Goal: Navigation & Orientation: Find specific page/section

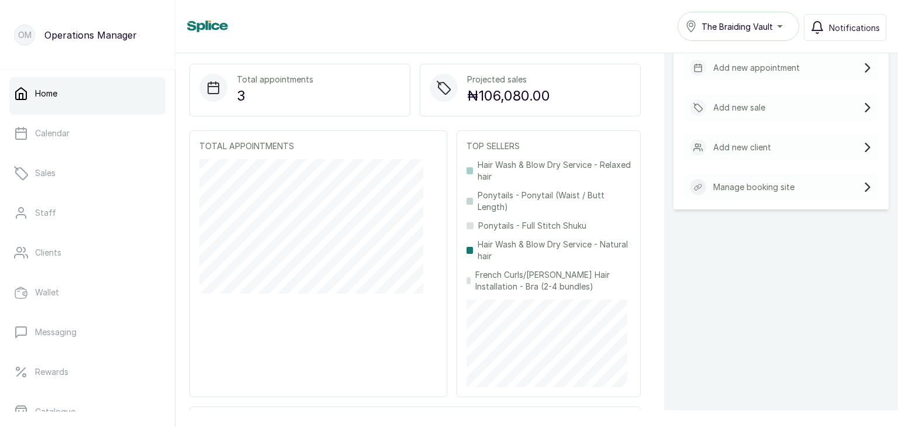
scroll to position [269, 0]
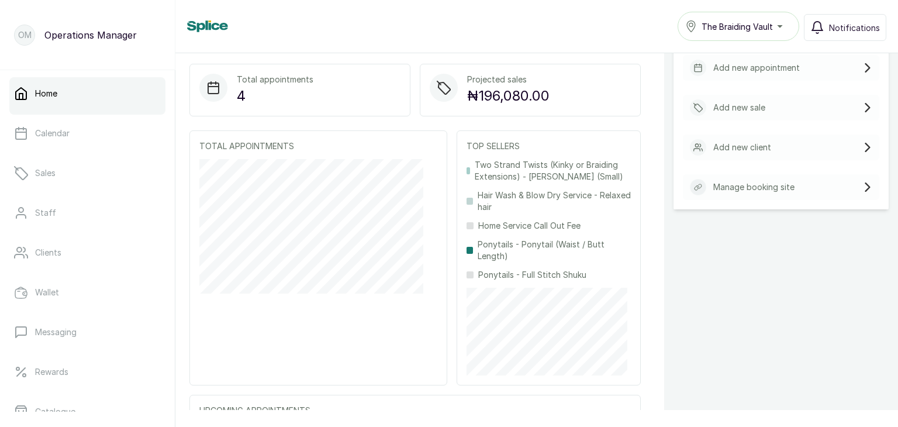
click at [786, 26] on div "The Braiding Vault" at bounding box center [738, 26] width 106 height 14
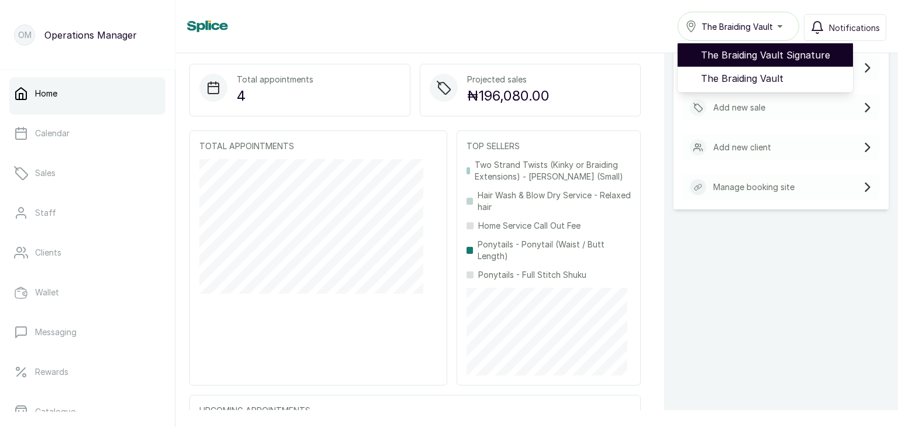
click at [771, 55] on span "The Braiding Vault Signature" at bounding box center [772, 55] width 143 height 14
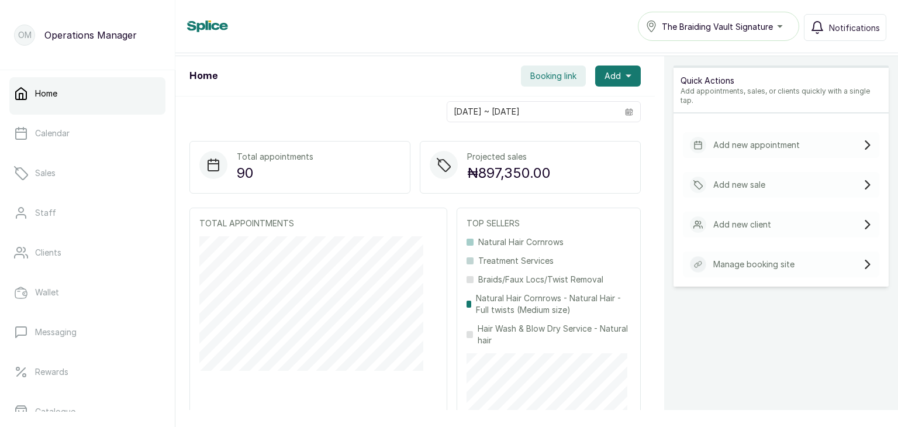
scroll to position [193, 0]
click at [782, 21] on div "The Braiding Vault Signature" at bounding box center [719, 26] width 146 height 14
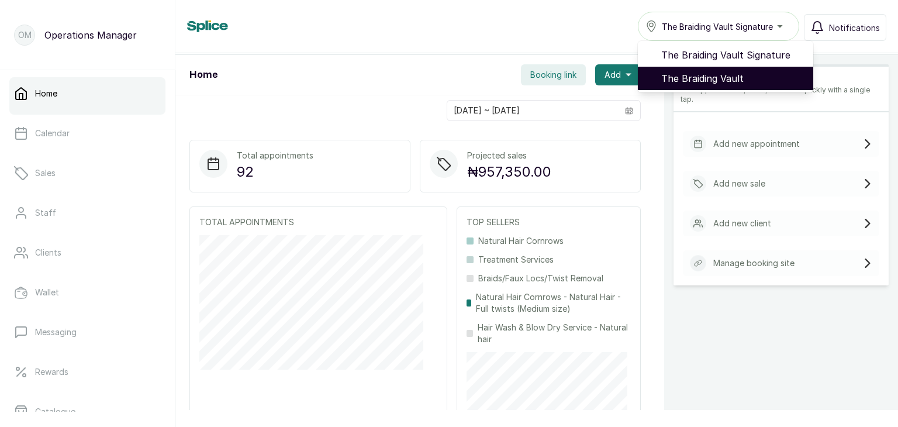
click at [757, 78] on span "The Braiding Vault" at bounding box center [732, 78] width 143 height 14
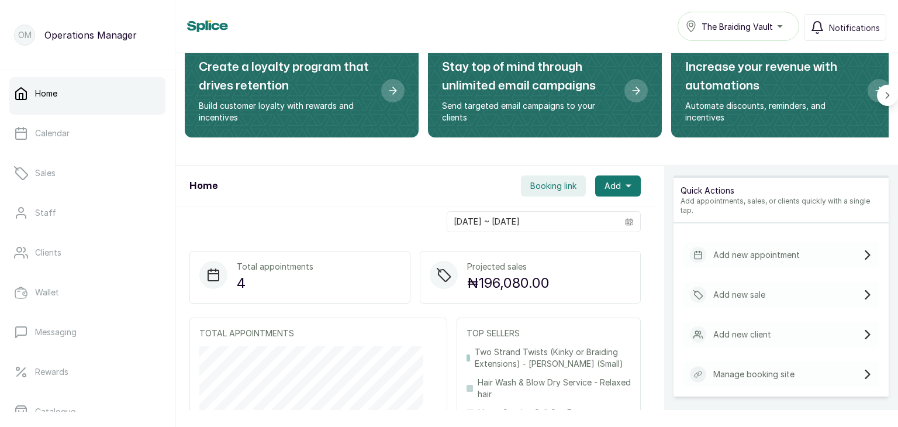
scroll to position [77, 0]
